Goal: Register for event/course

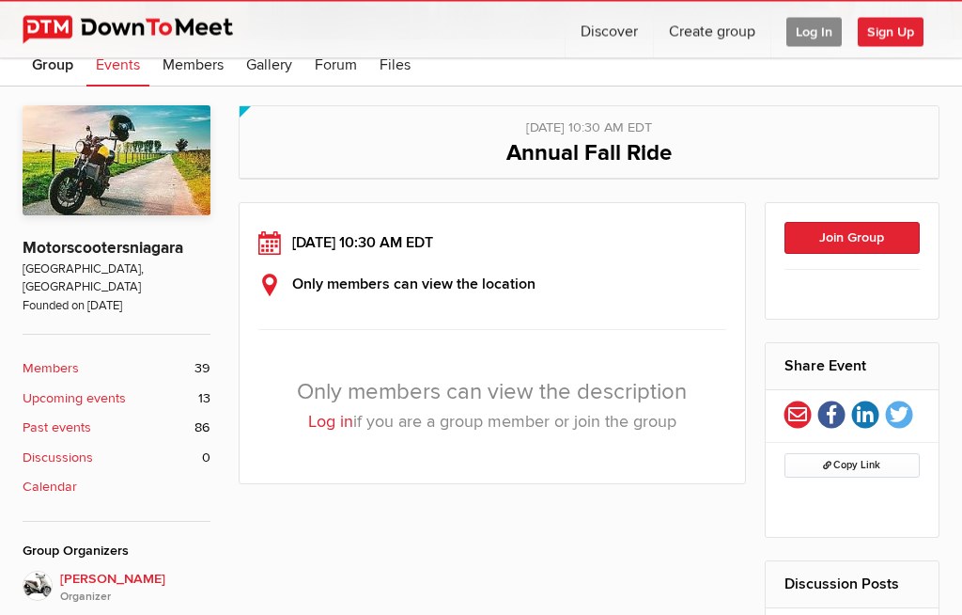
scroll to position [260, 0]
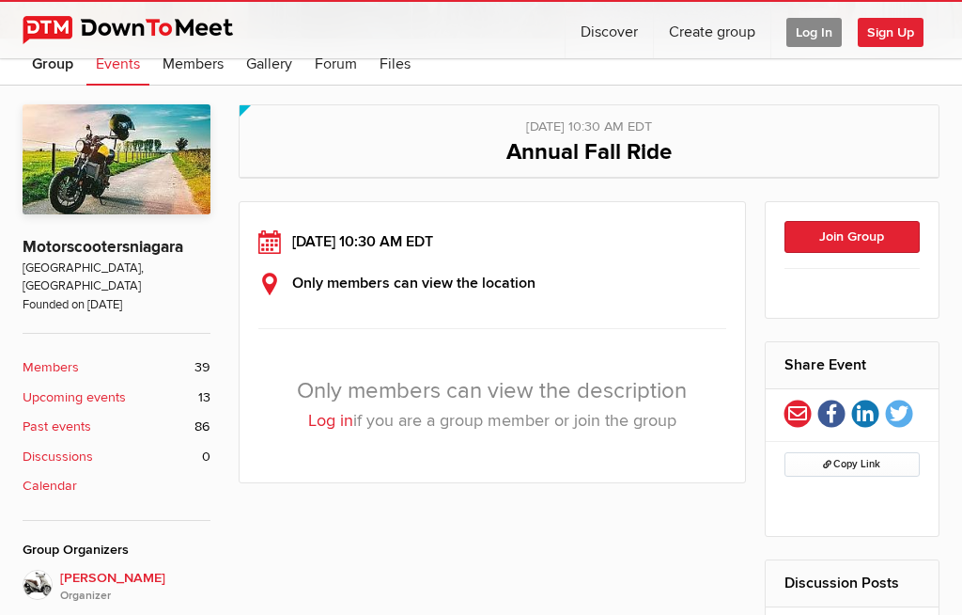
click at [885, 251] on button "Join Group" at bounding box center [853, 237] width 136 height 32
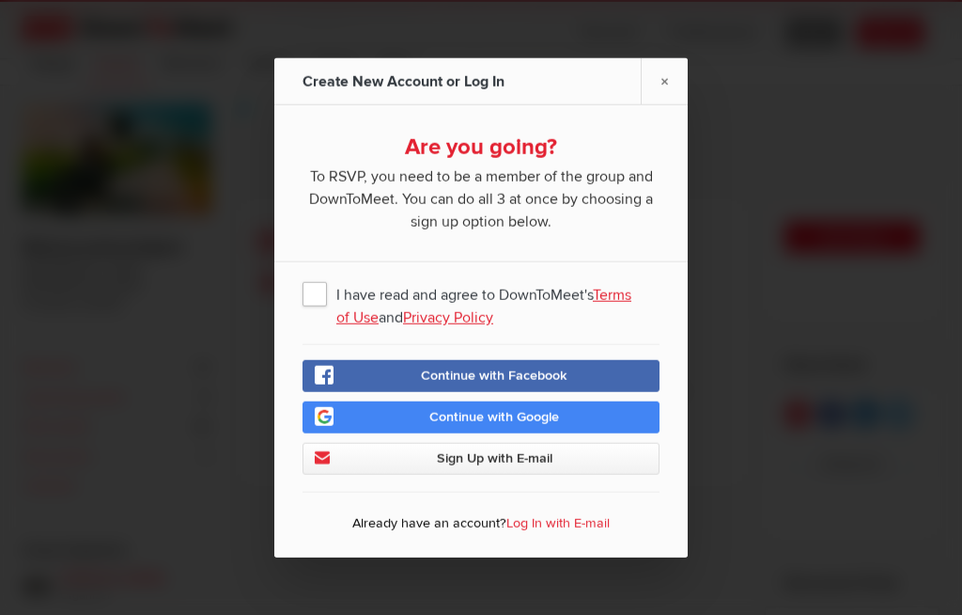
click at [672, 104] on link "×" at bounding box center [664, 81] width 47 height 46
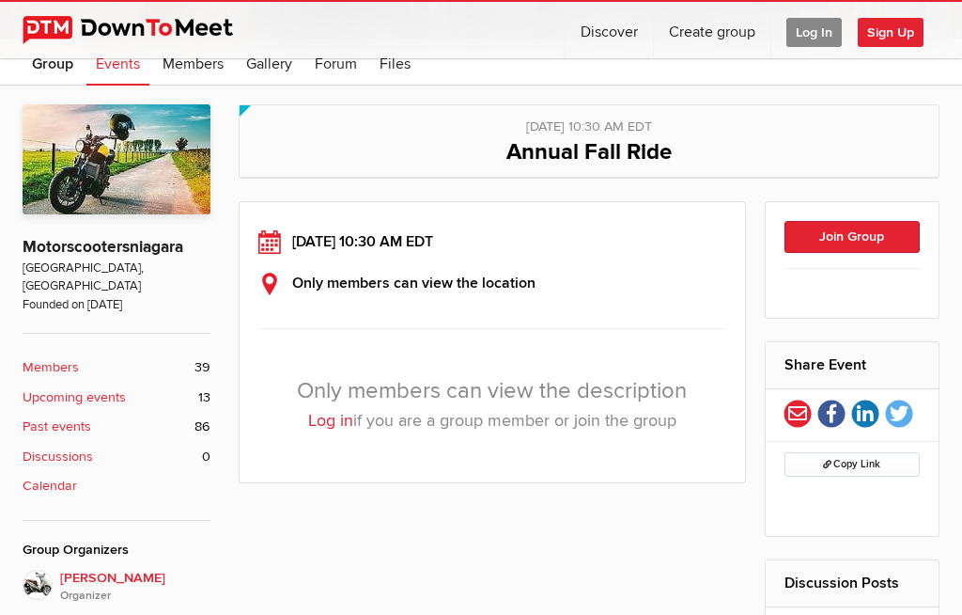
click at [526, 270] on div "Saturday, Oct 4, 2025, 10:30 AM EDT Only members can view the location" at bounding box center [492, 262] width 468 height 64
click at [486, 278] on b "Only members can view the location" at bounding box center [413, 282] width 243 height 19
click at [818, 38] on span "Log In" at bounding box center [814, 32] width 55 height 29
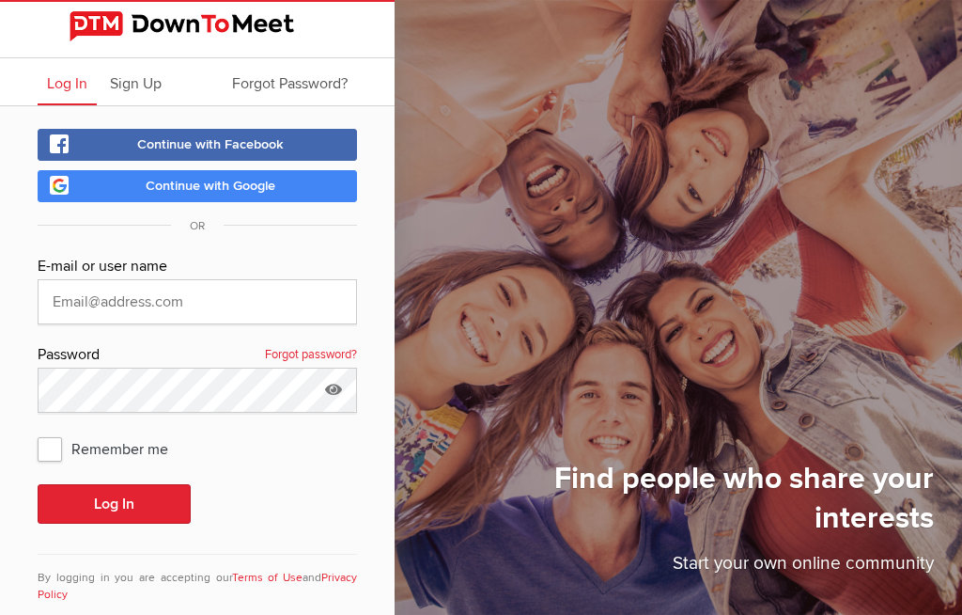
click at [147, 515] on button "Log In" at bounding box center [114, 503] width 153 height 39
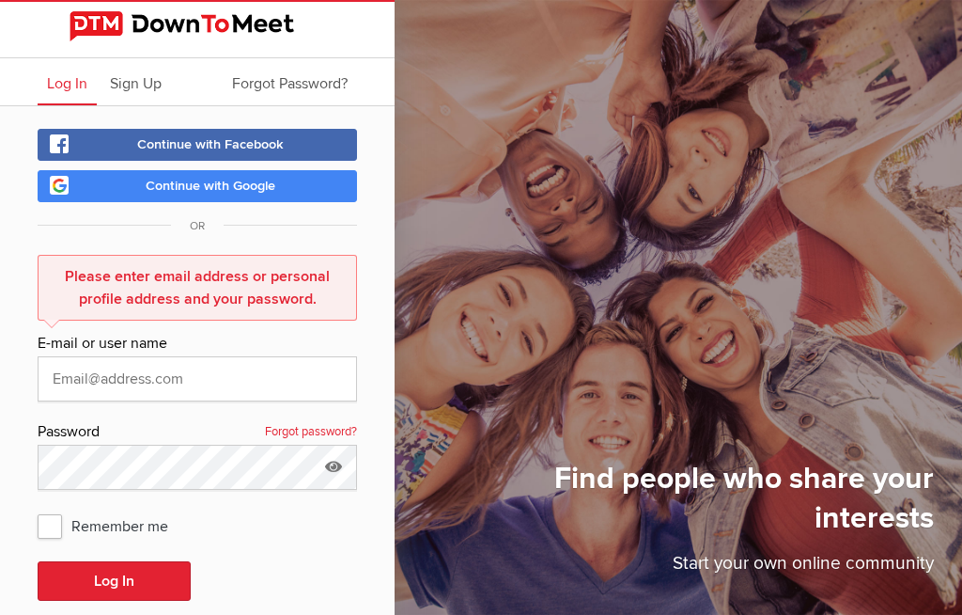
scroll to position [46, 0]
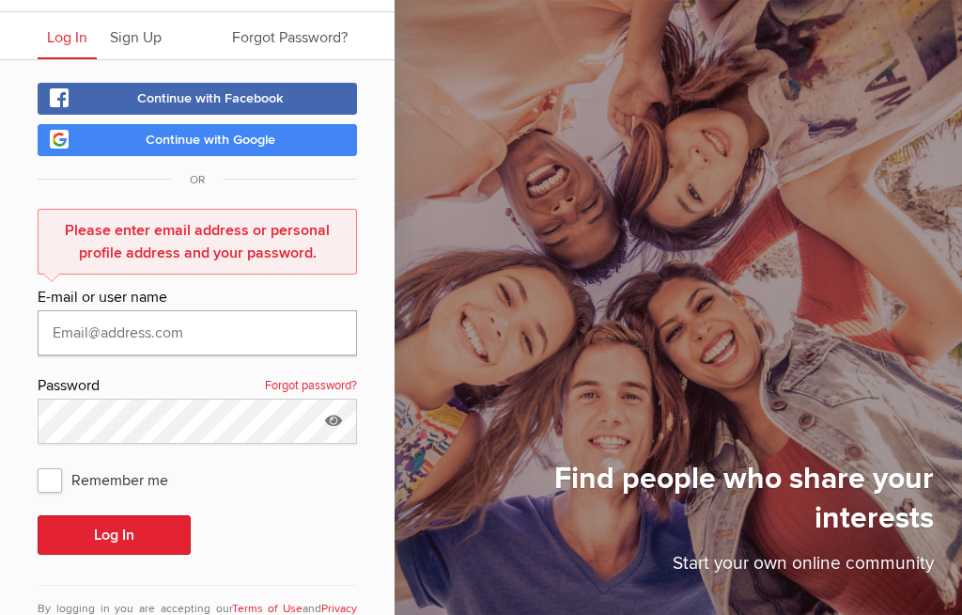
click at [134, 343] on input "text" at bounding box center [198, 332] width 320 height 45
type input "joedicke.john@gmail.com"
click at [114, 535] on button "Log In" at bounding box center [114, 534] width 153 height 39
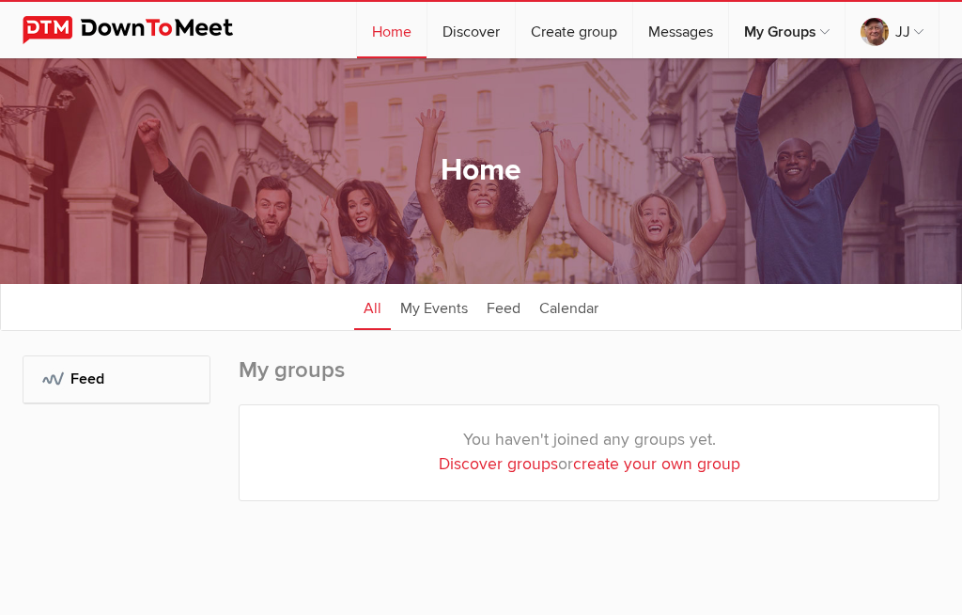
click at [62, 441] on div "My Groups: Feed" at bounding box center [117, 446] width 188 height 183
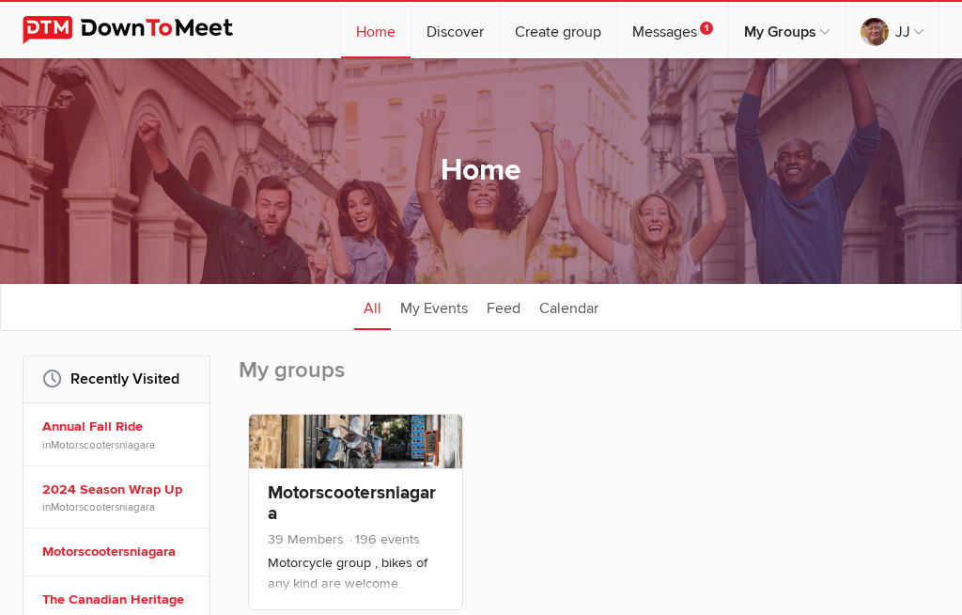
scroll to position [1018, 0]
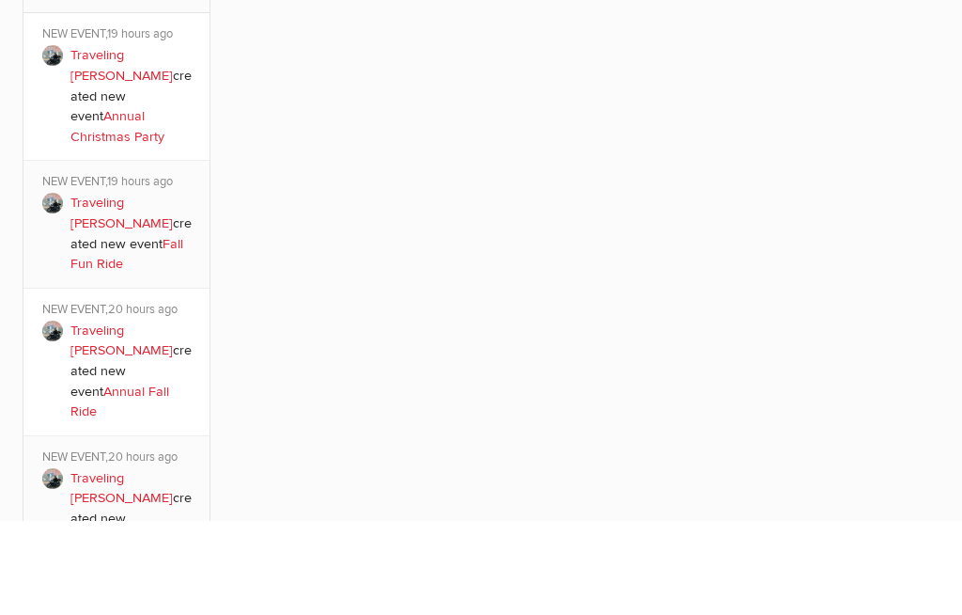
click at [152, 203] on link "Annual Christmas Party" at bounding box center [117, 221] width 94 height 37
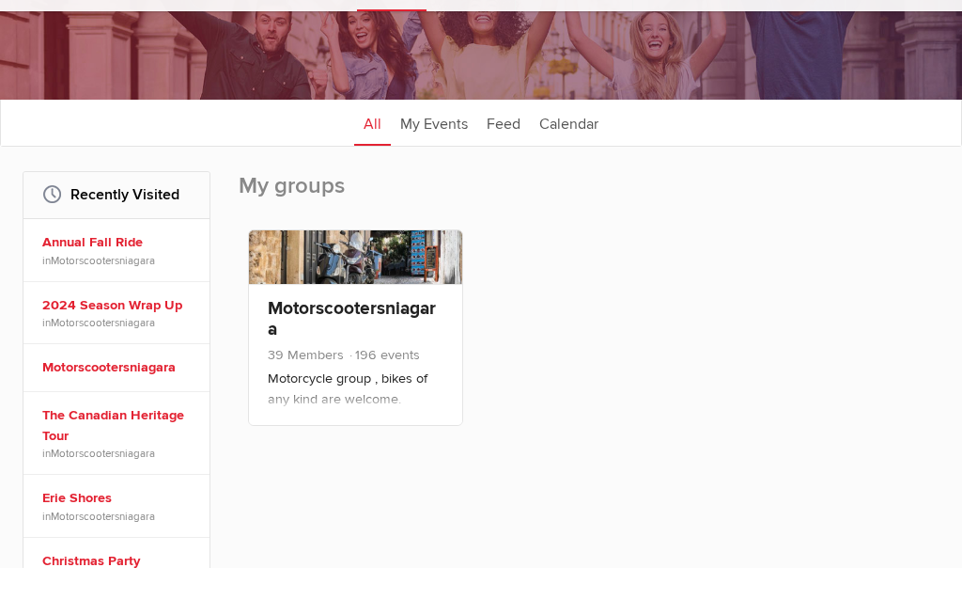
scroll to position [139, 0]
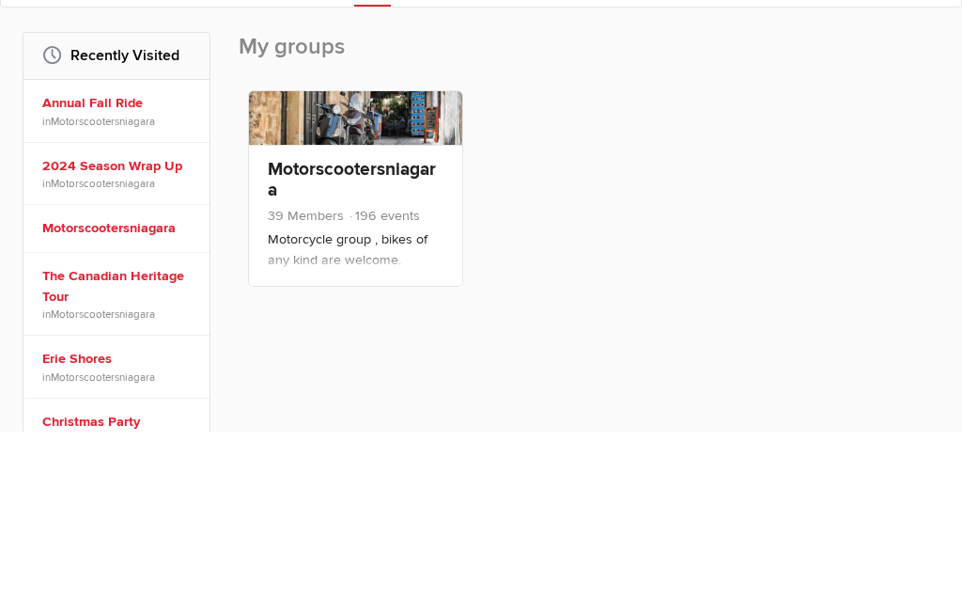
click at [398, 413] on p "Motorcycle group , bikes of any kind are welcome." at bounding box center [356, 433] width 176 height 40
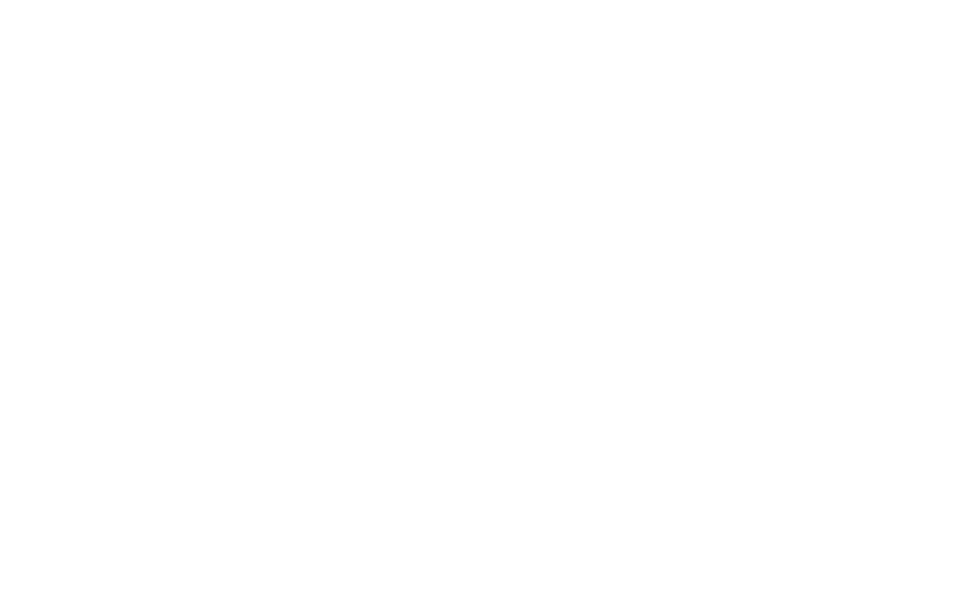
scroll to position [1645, 0]
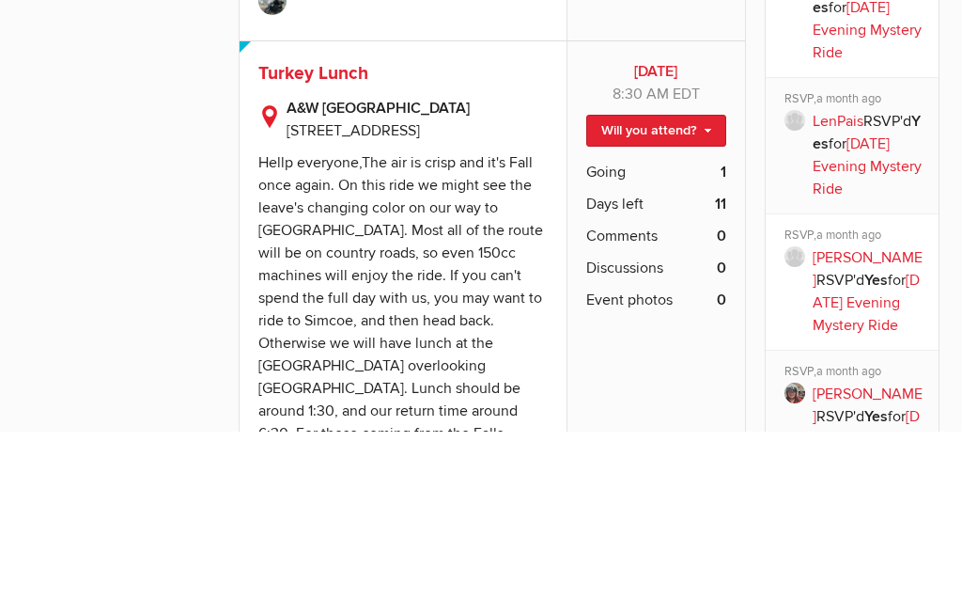
click at [699, 299] on link "Will you attend?" at bounding box center [656, 315] width 140 height 32
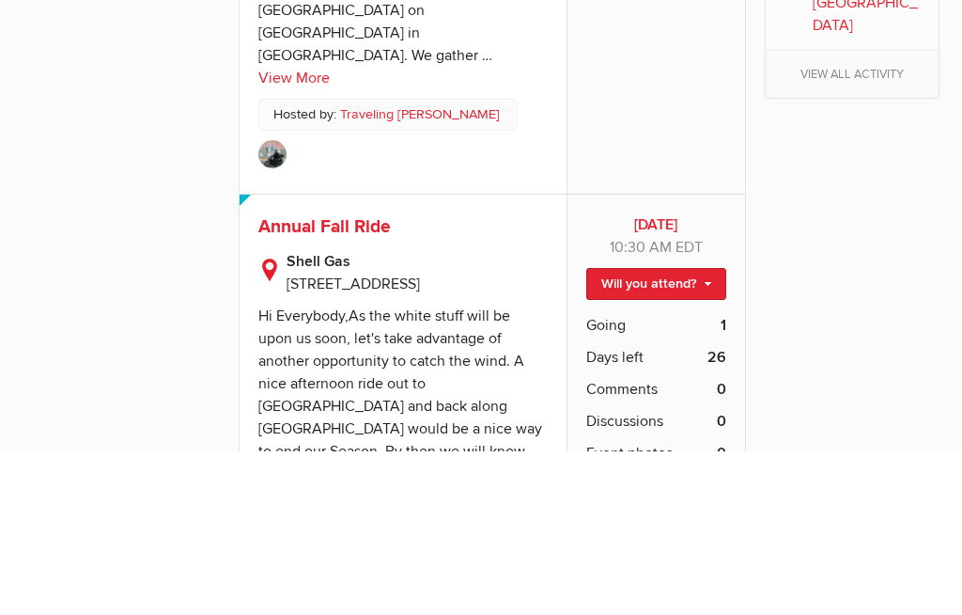
scroll to position [3532, 0]
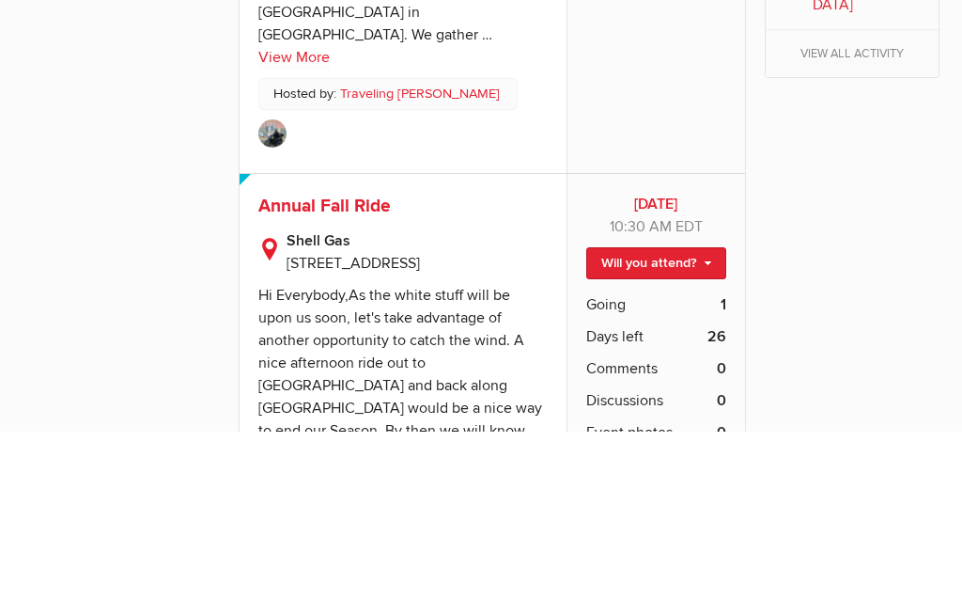
click at [701, 431] on link "Will you attend?" at bounding box center [656, 447] width 140 height 32
click at [627, 492] on link "Not going" at bounding box center [640, 506] width 169 height 28
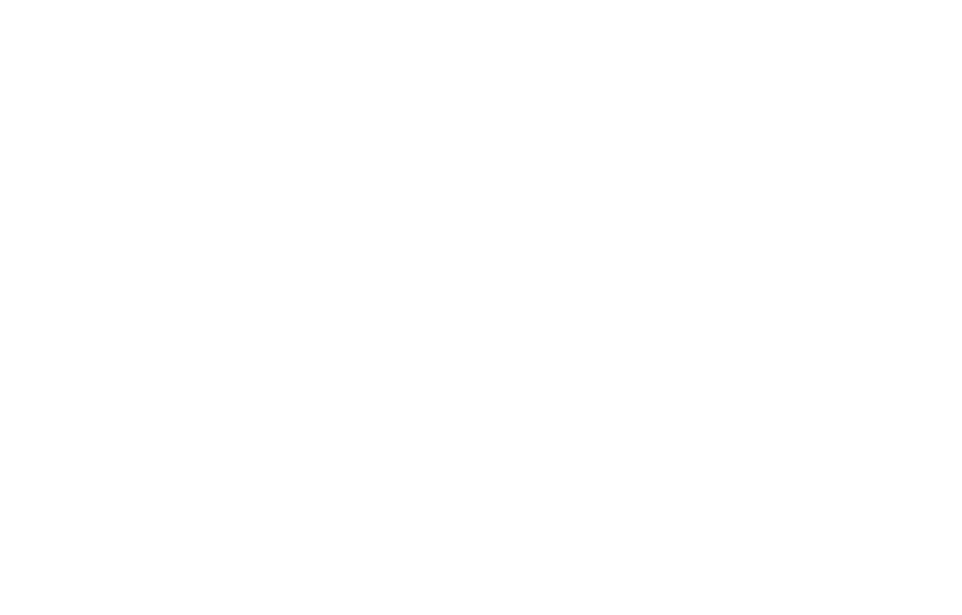
scroll to position [1609, 0]
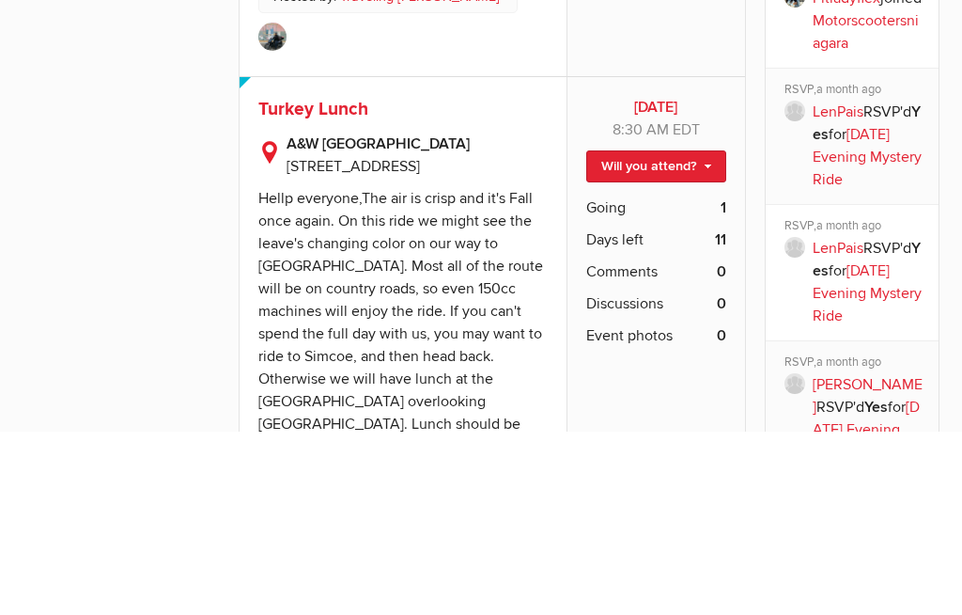
click at [701, 335] on link "Will you attend?" at bounding box center [656, 351] width 140 height 32
click at [636, 396] on link "Not going" at bounding box center [640, 410] width 169 height 28
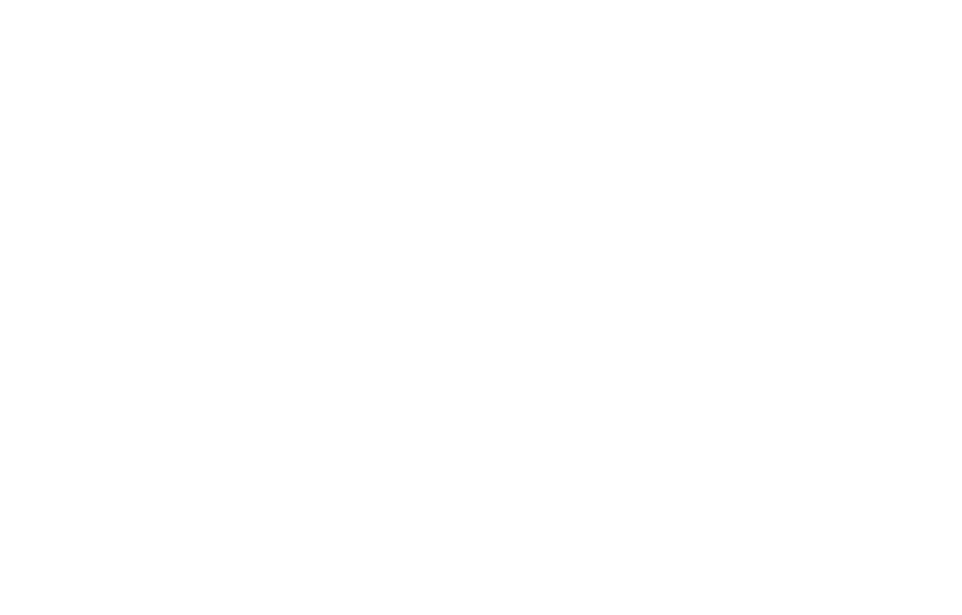
scroll to position [7305, 0]
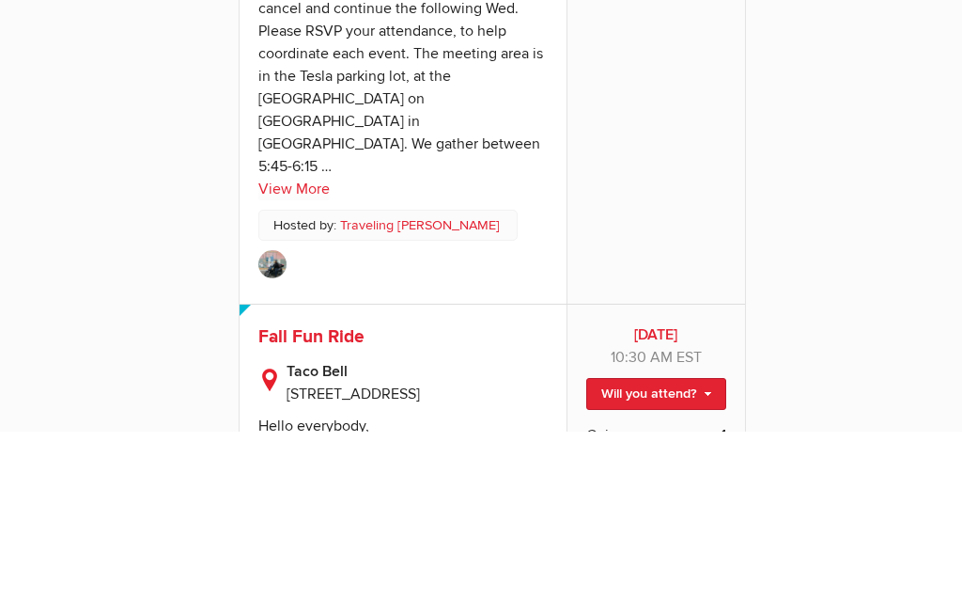
click at [685, 562] on link "Will you attend?" at bounding box center [656, 578] width 140 height 32
click at [631, 595] on link "I'm going" at bounding box center [640, 609] width 169 height 28
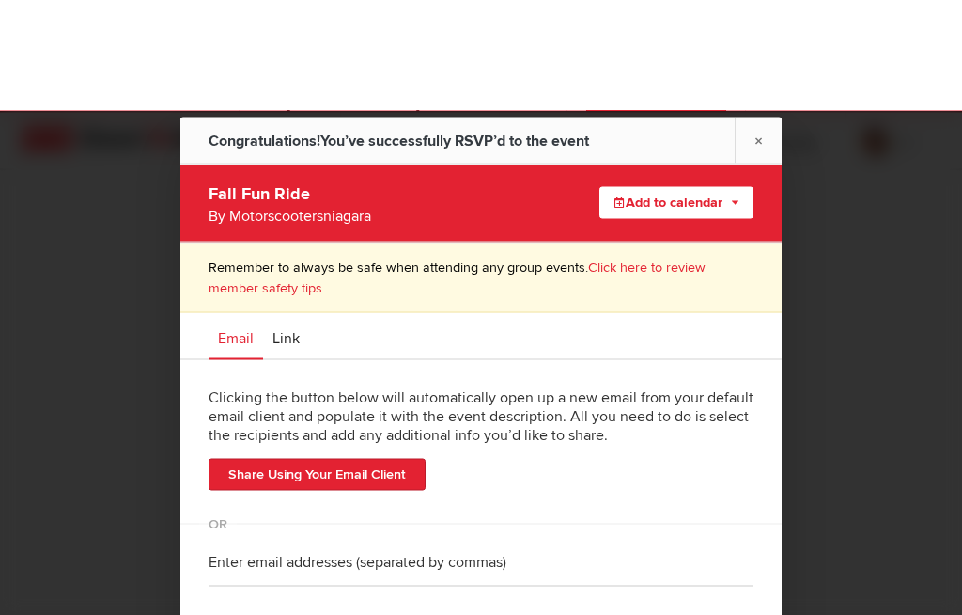
scroll to position [7205, 0]
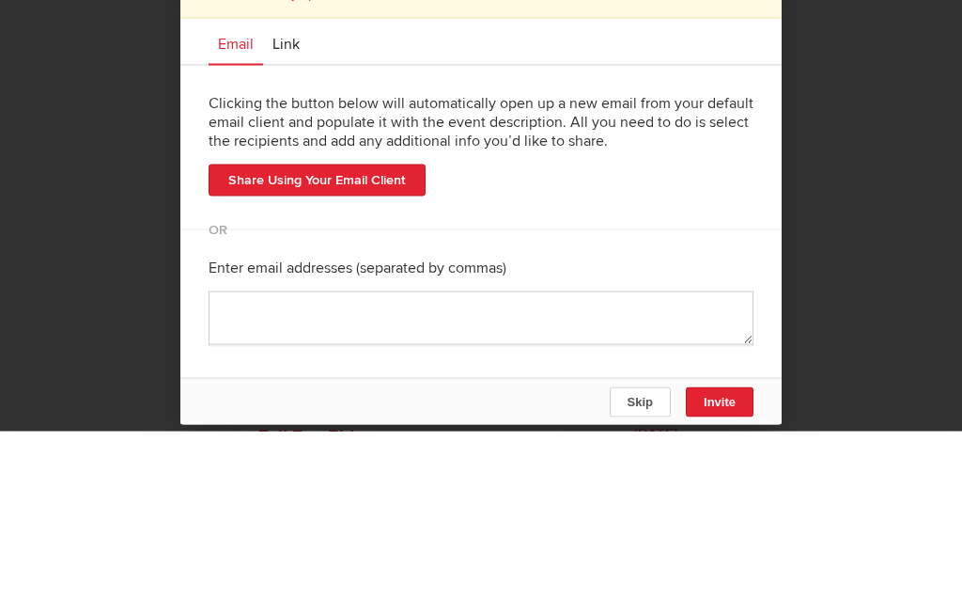
click at [753, 570] on button "Invite" at bounding box center [720, 585] width 68 height 30
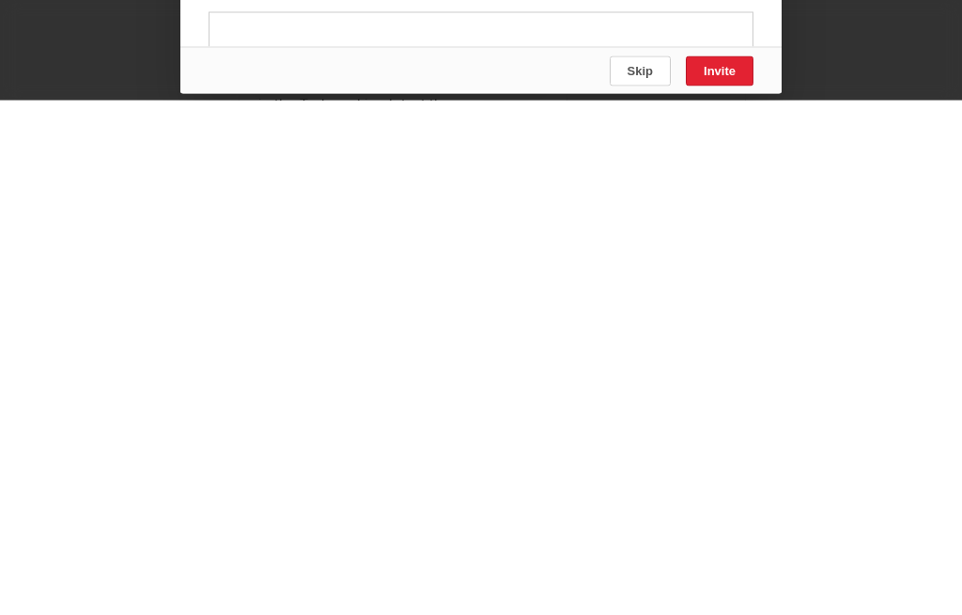
scroll to position [6945, 0]
